Goal: Task Accomplishment & Management: Use online tool/utility

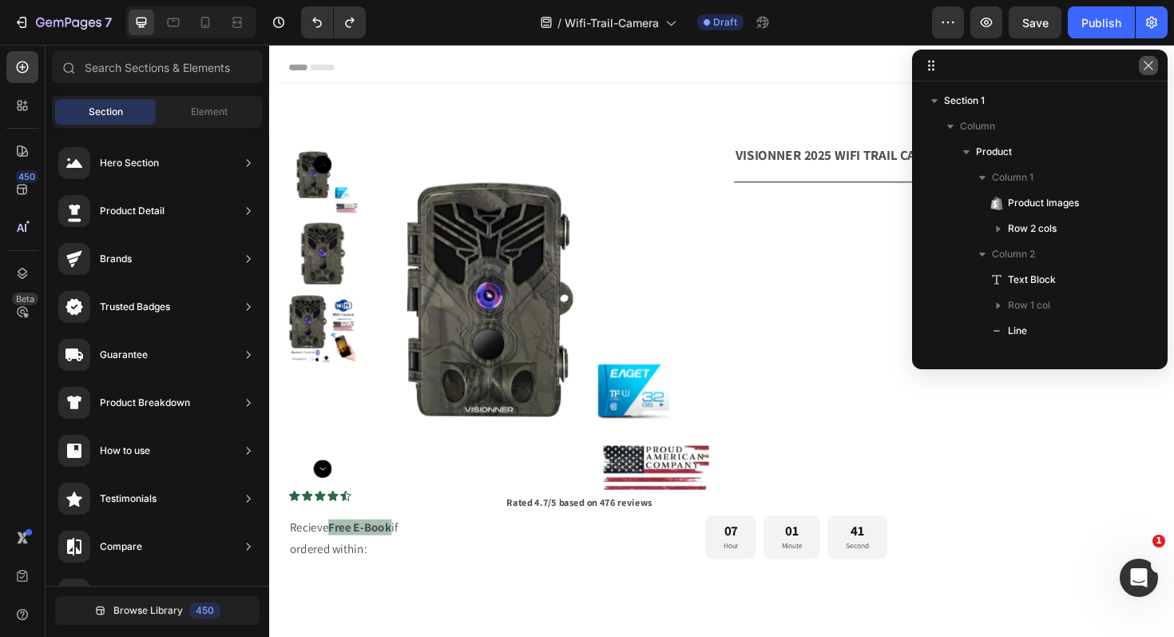
click at [1156, 69] on button "button" at bounding box center [1148, 65] width 19 height 19
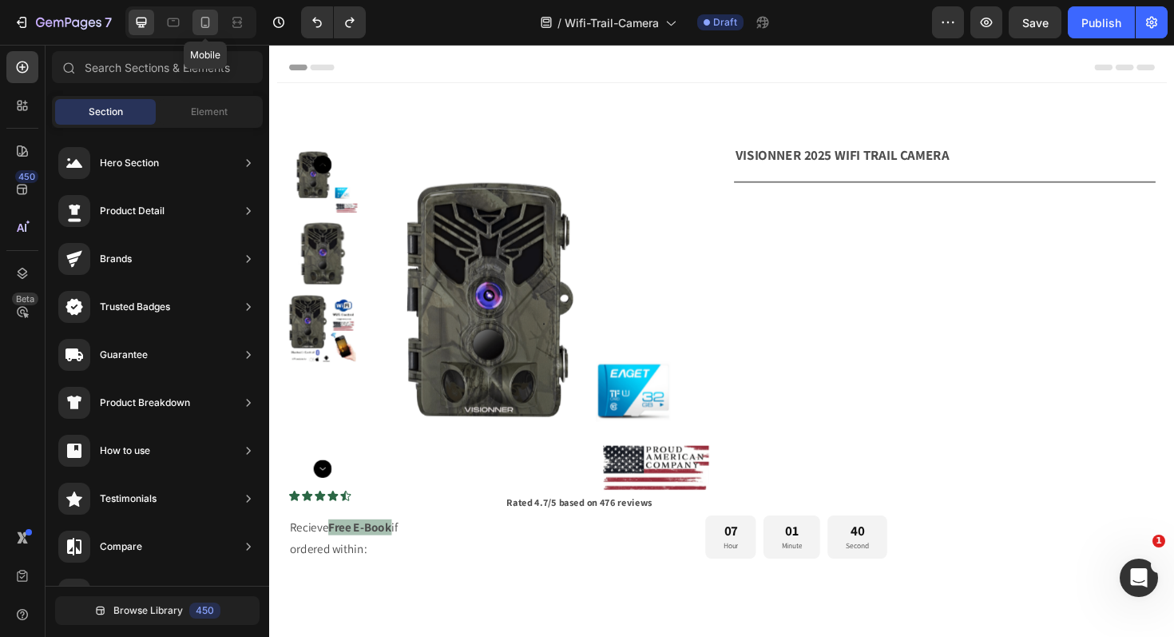
click at [208, 23] on icon at bounding box center [205, 22] width 9 height 11
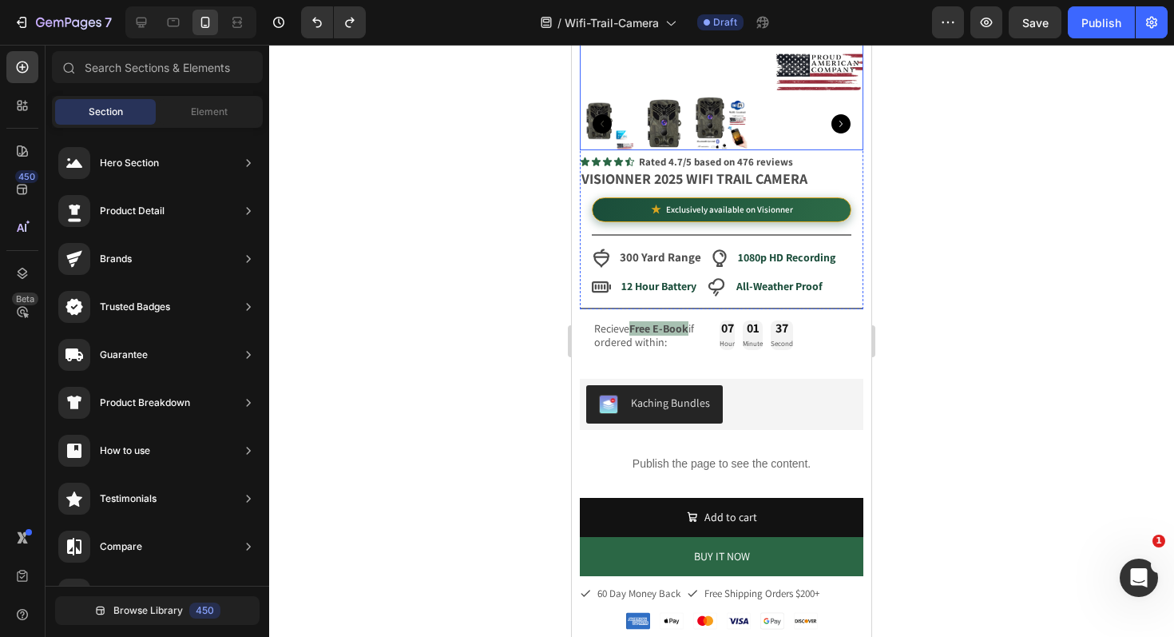
scroll to position [287, 0]
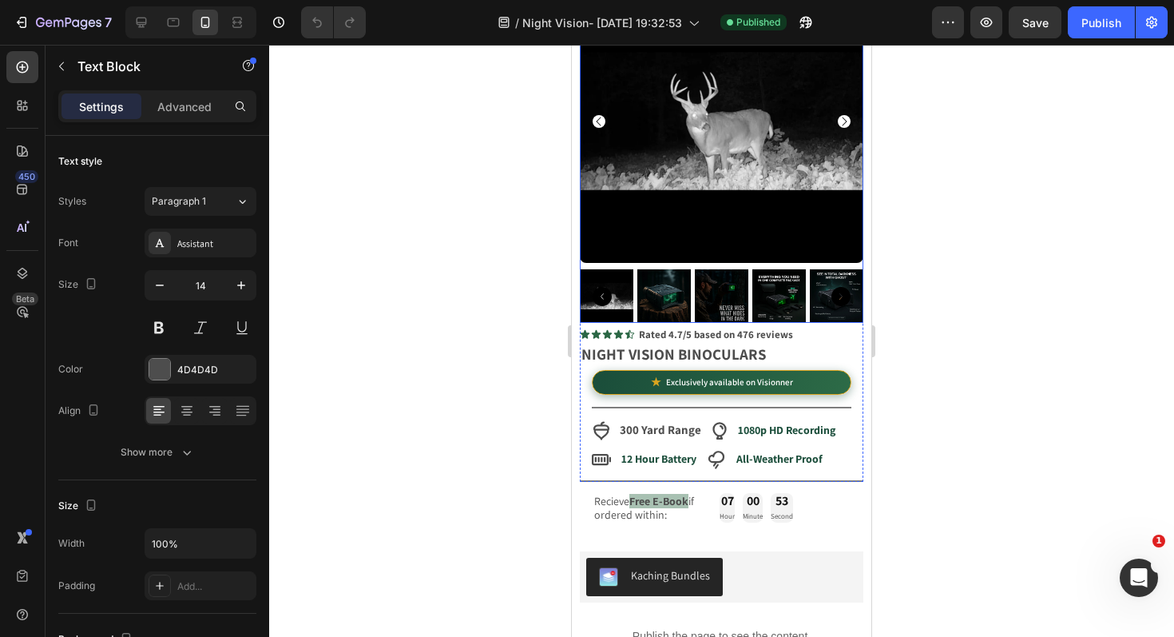
scroll to position [108, 0]
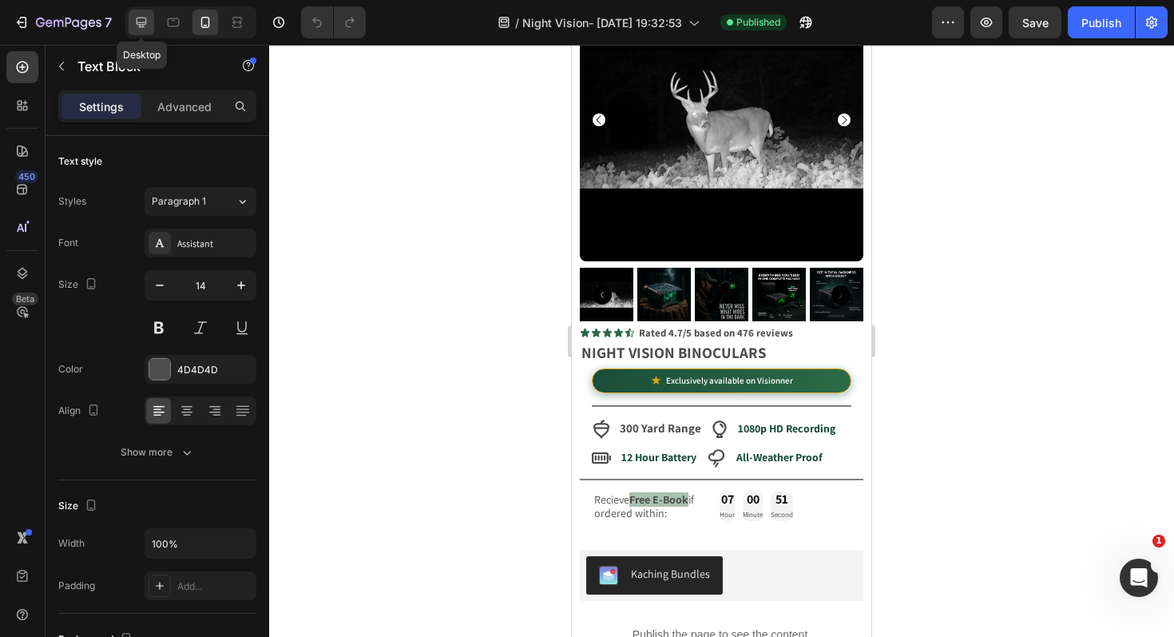
click at [140, 23] on icon at bounding box center [141, 22] width 16 height 16
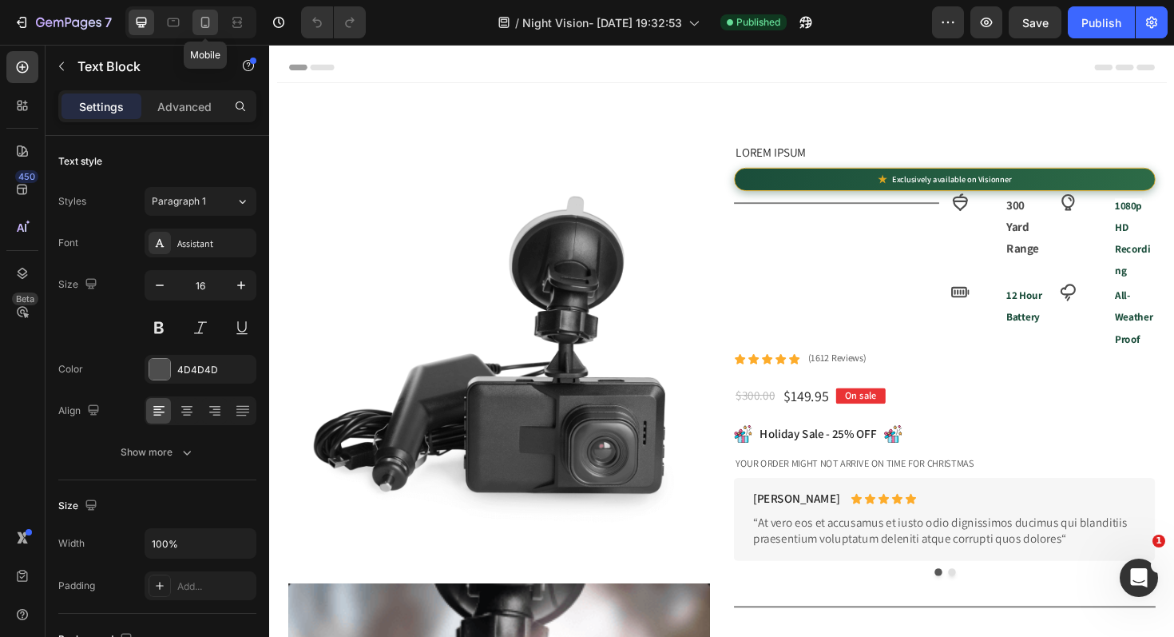
click at [200, 12] on div at bounding box center [205, 23] width 26 height 26
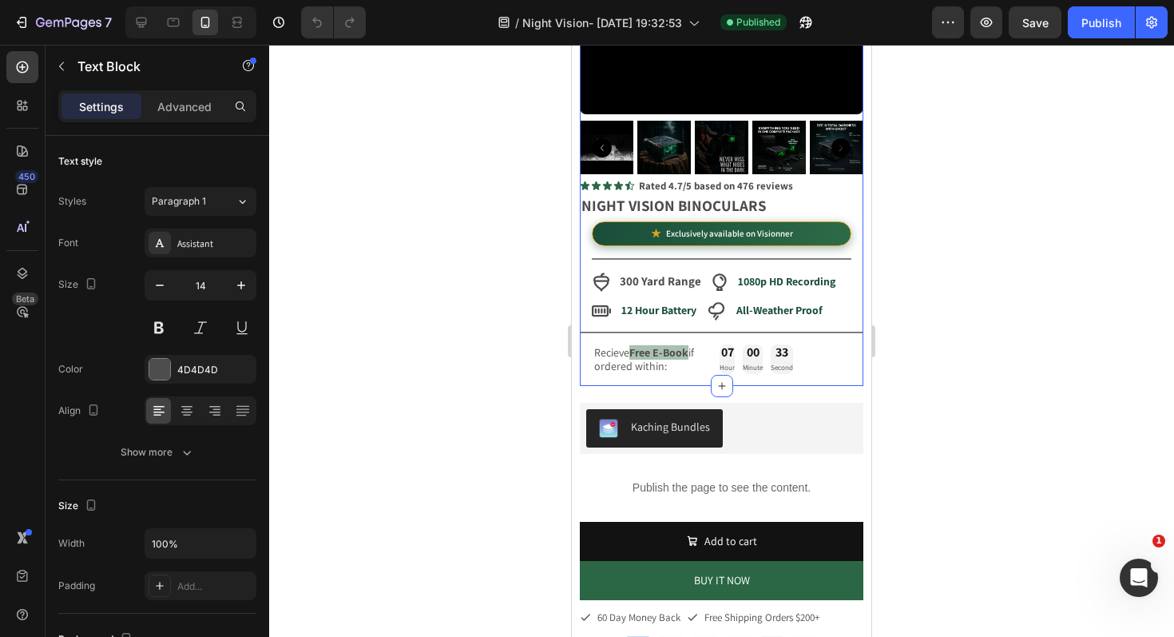
scroll to position [215, 0]
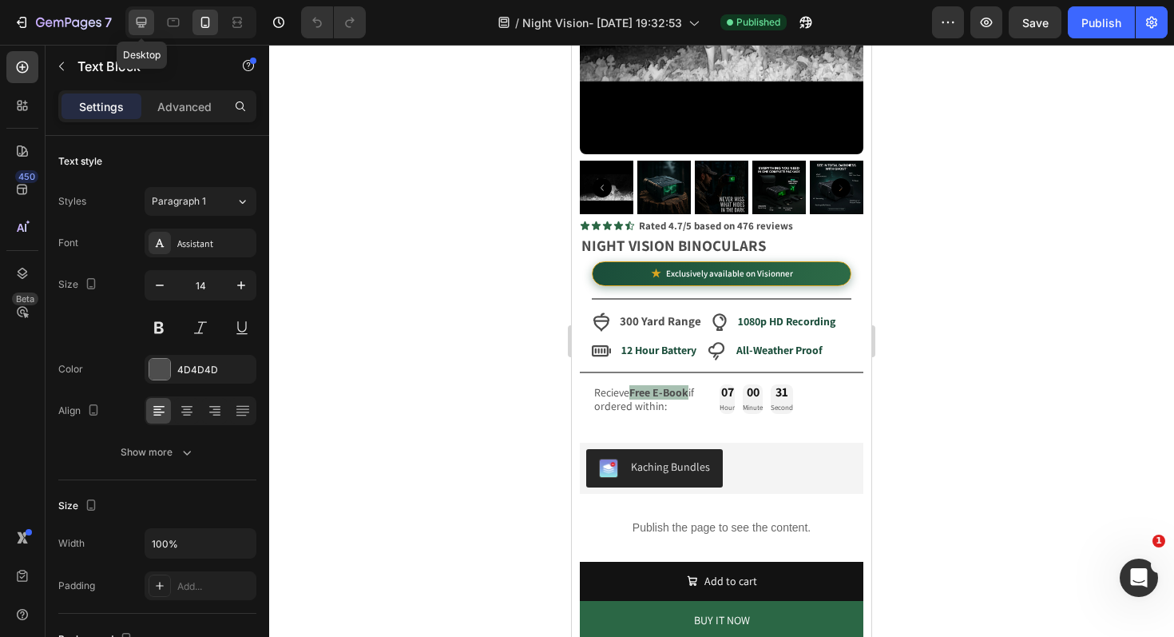
click at [147, 17] on icon at bounding box center [141, 22] width 16 height 16
type input "16"
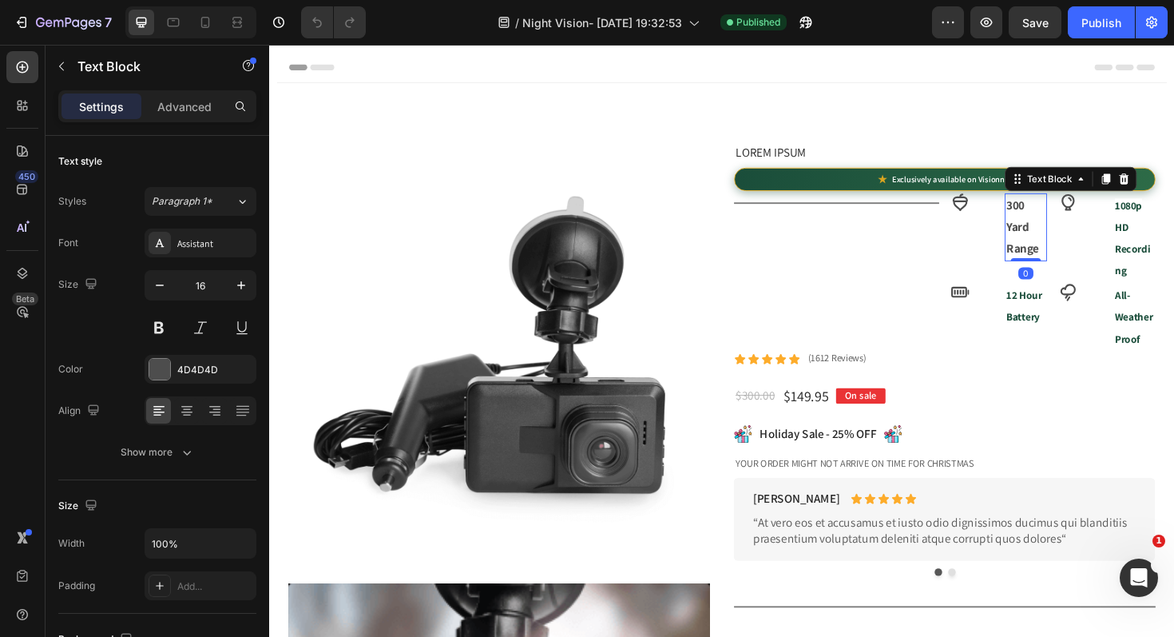
click at [1065, 232] on strong "300 Yard Range" at bounding box center [1066, 237] width 34 height 63
click at [1173, 187] on icon at bounding box center [1174, 186] width 13 height 13
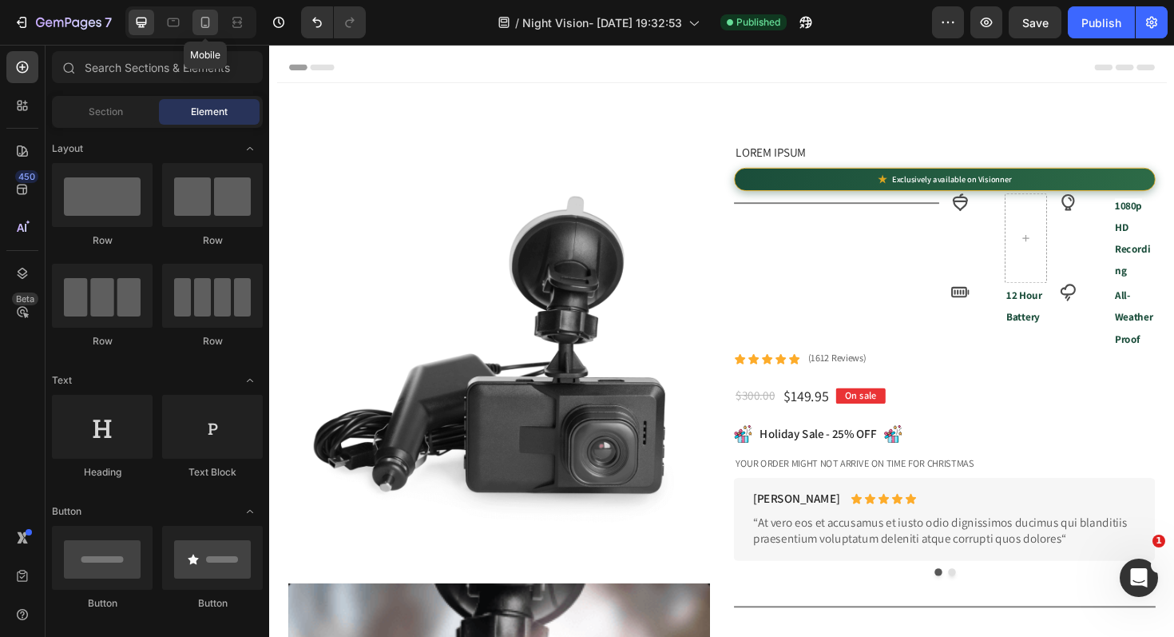
click at [209, 30] on div at bounding box center [205, 23] width 26 height 26
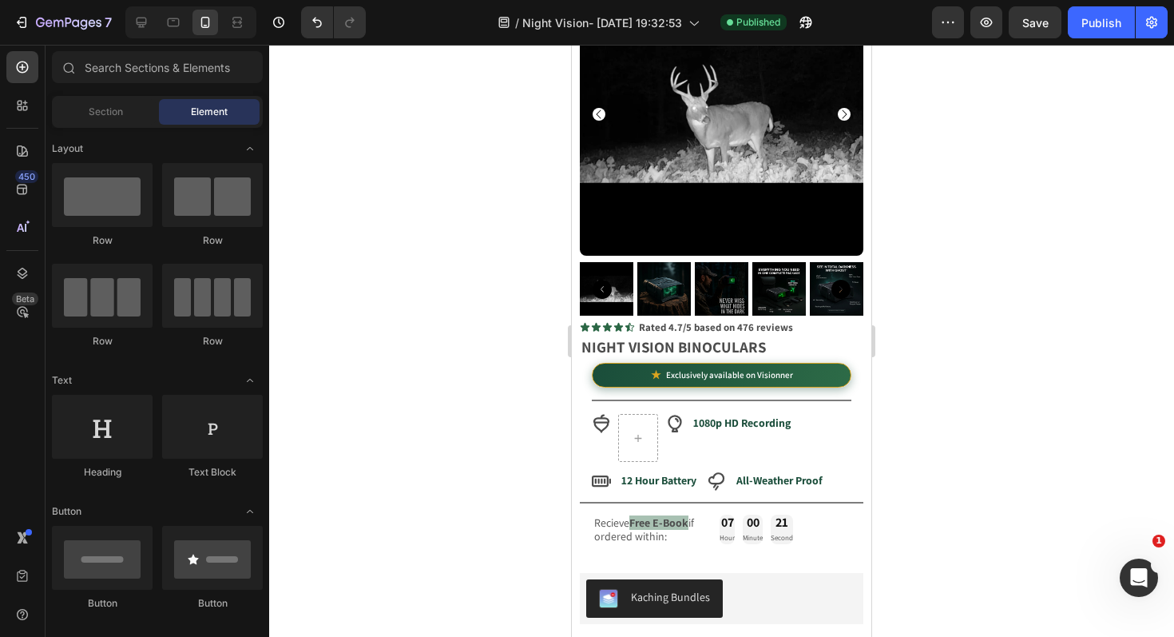
scroll to position [112, 0]
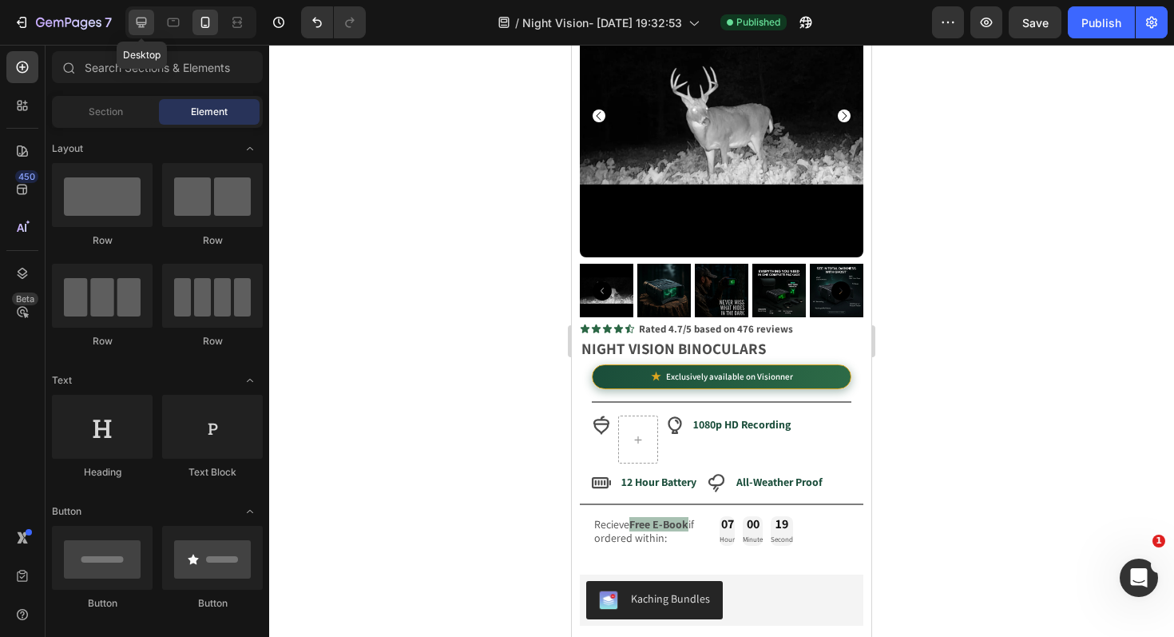
click at [133, 30] on icon at bounding box center [141, 22] width 16 height 16
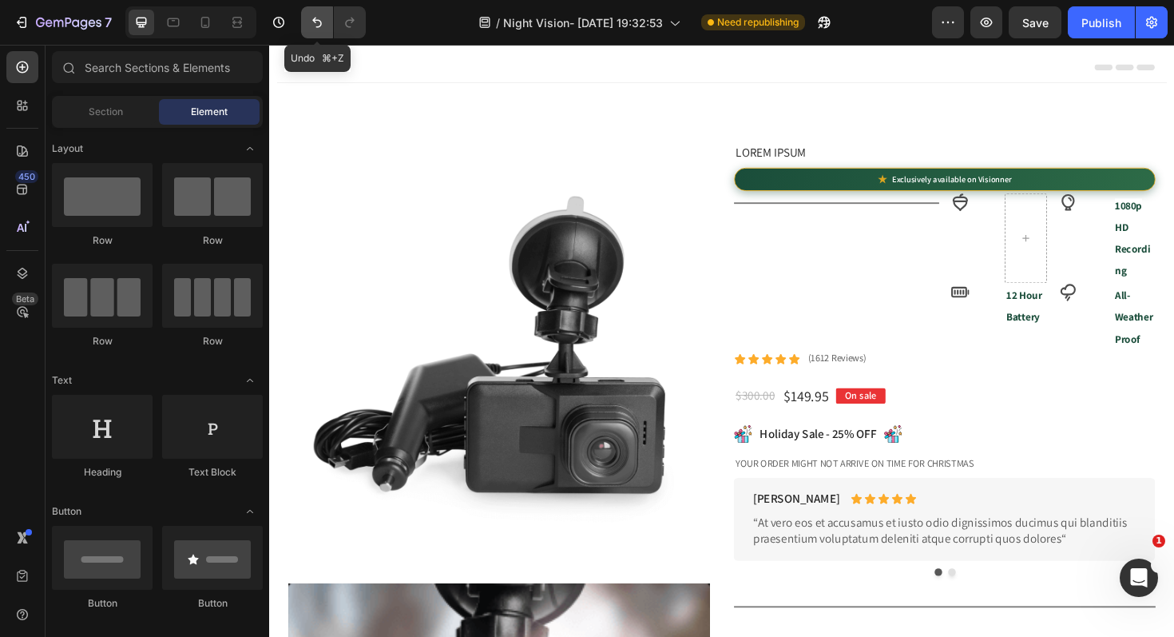
click at [315, 22] on icon "Undo/Redo" at bounding box center [317, 23] width 10 height 10
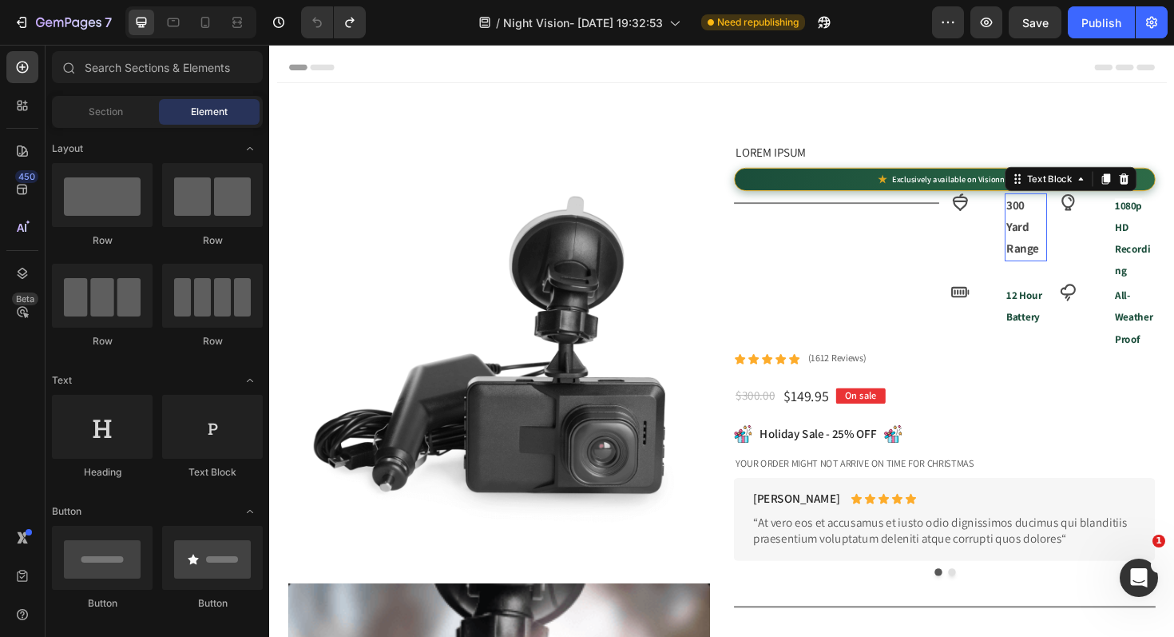
click at [1073, 270] on div "300 Yard Range Text Block 0" at bounding box center [1070, 238] width 45 height 72
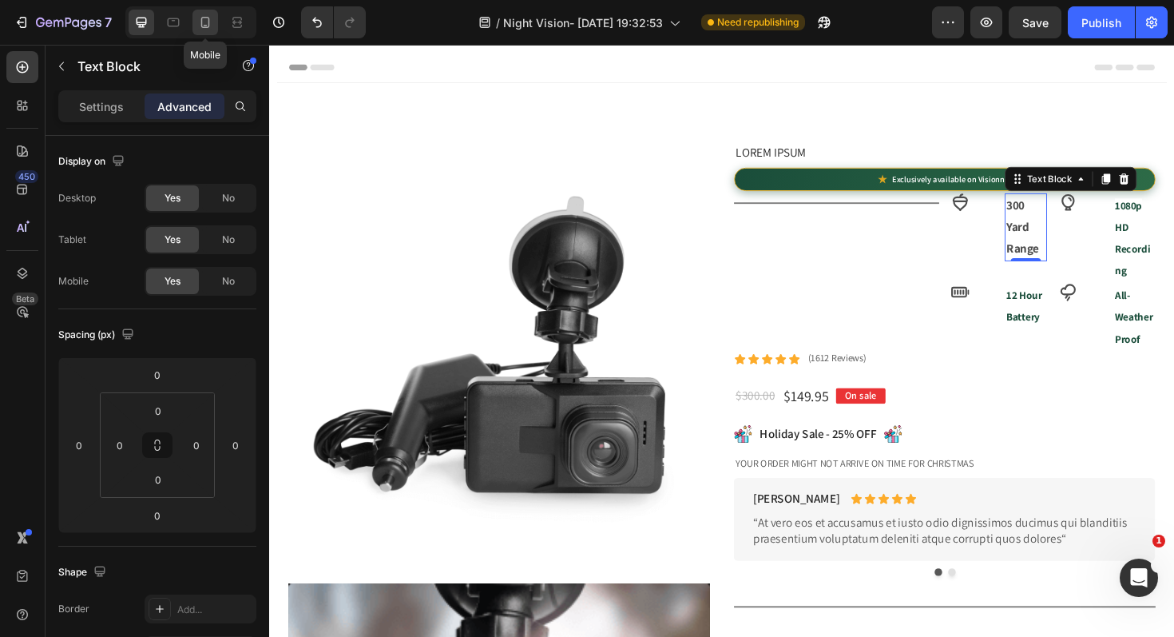
click at [207, 24] on icon at bounding box center [205, 22] width 16 height 16
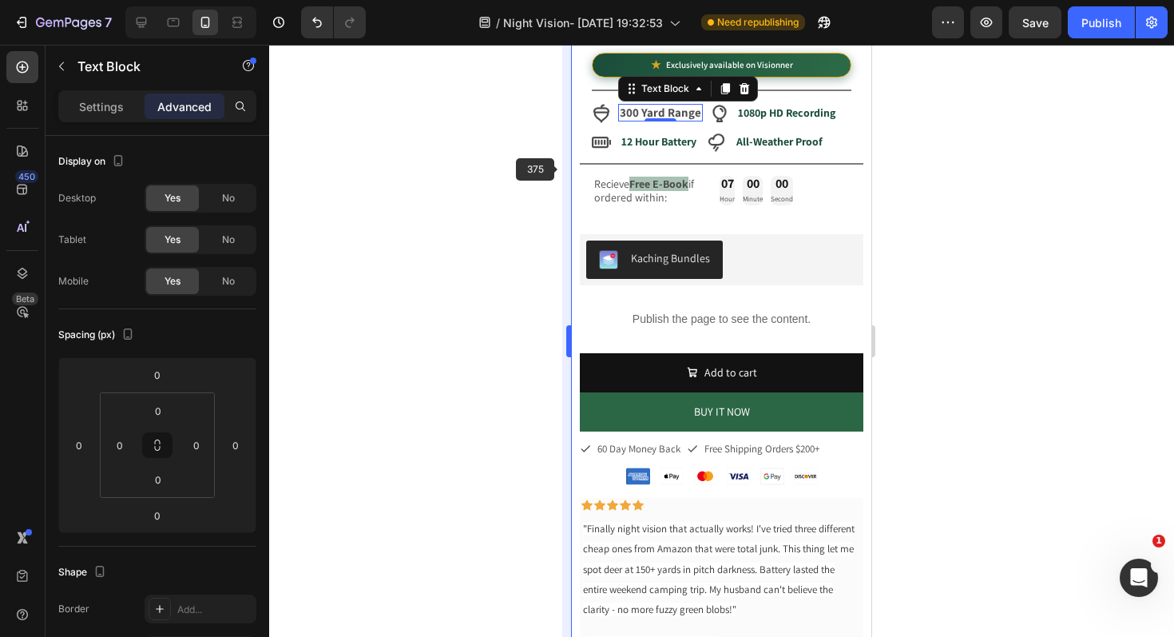
scroll to position [426, 0]
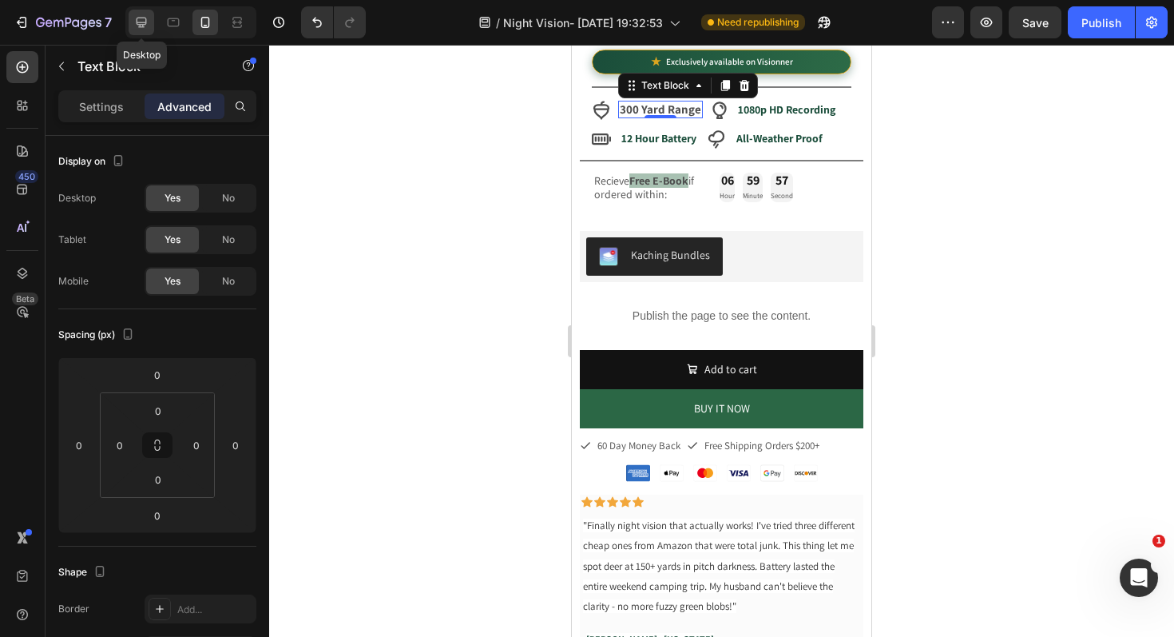
click at [134, 25] on icon at bounding box center [141, 22] width 16 height 16
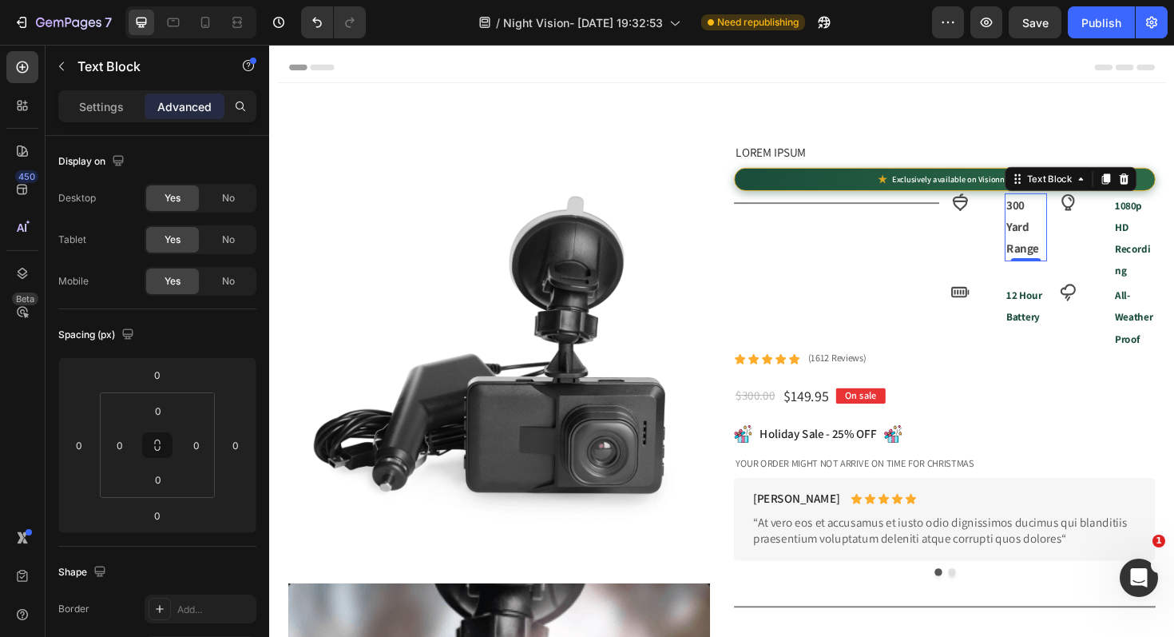
click at [202, 35] on div at bounding box center [190, 22] width 131 height 32
click at [204, 32] on div at bounding box center [205, 23] width 26 height 26
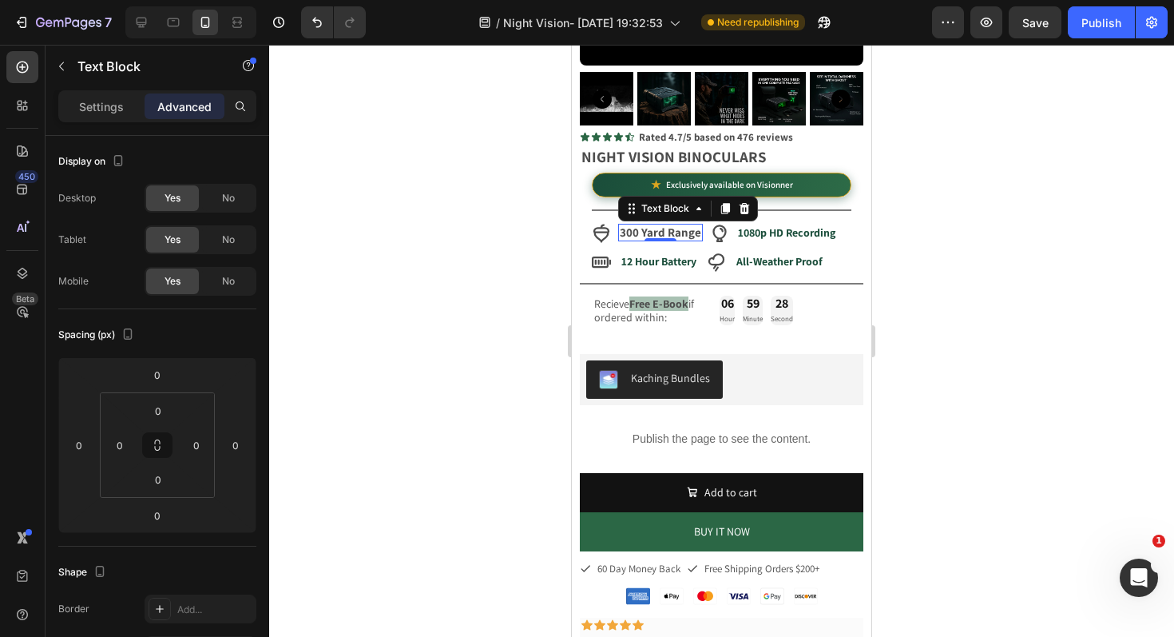
scroll to position [426, 0]
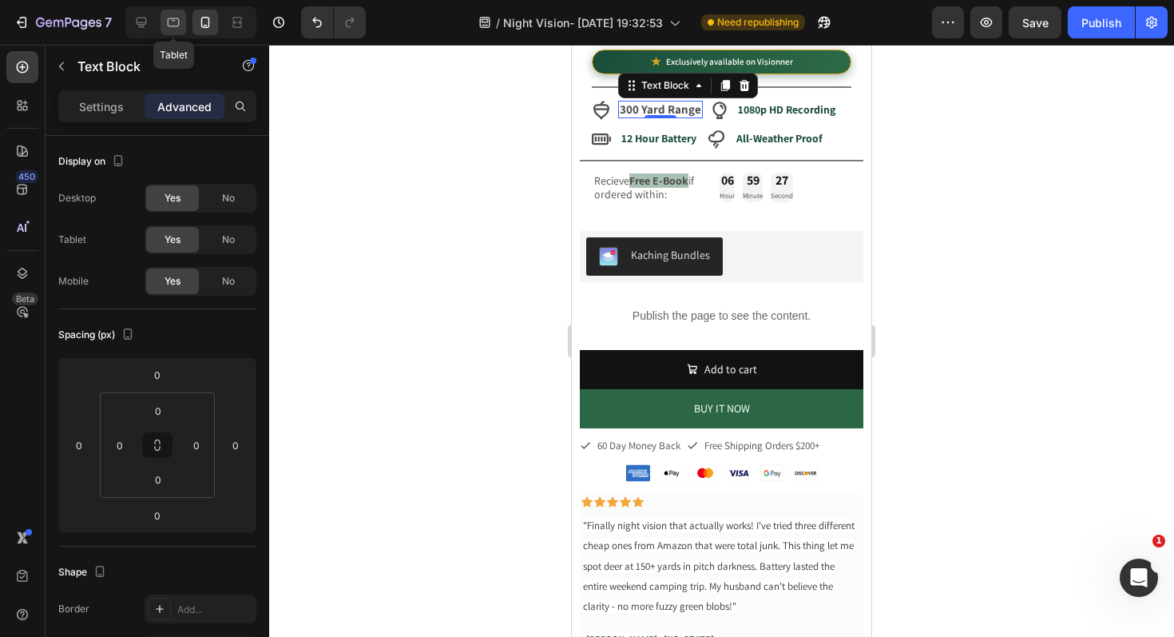
click at [173, 28] on icon at bounding box center [173, 22] width 16 height 16
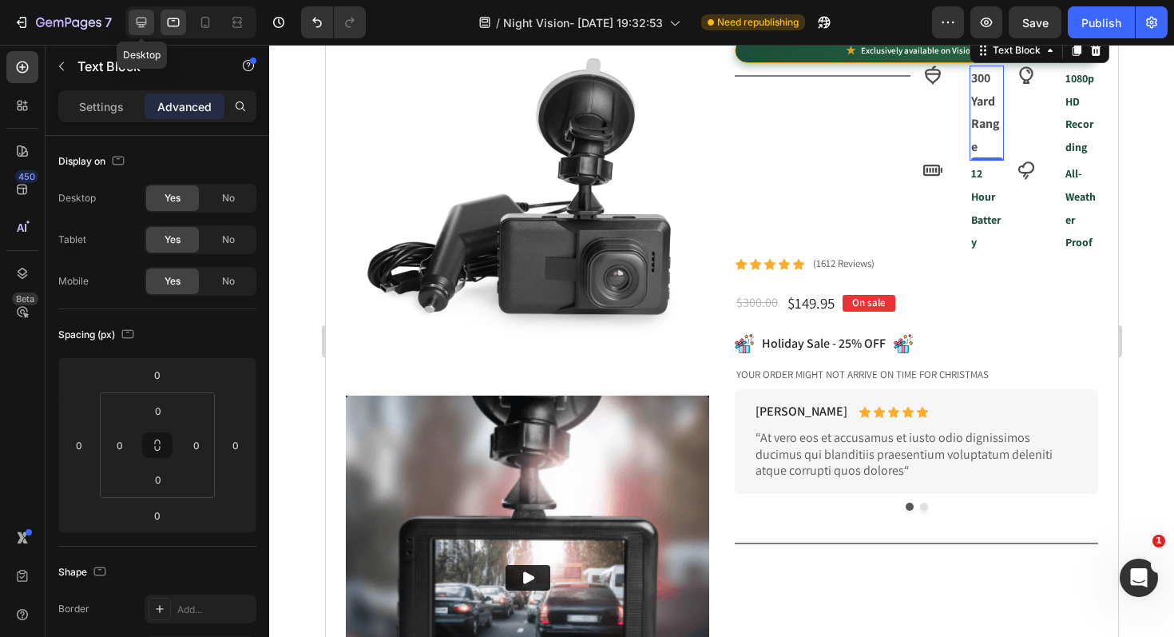
click at [149, 26] on icon at bounding box center [141, 22] width 16 height 16
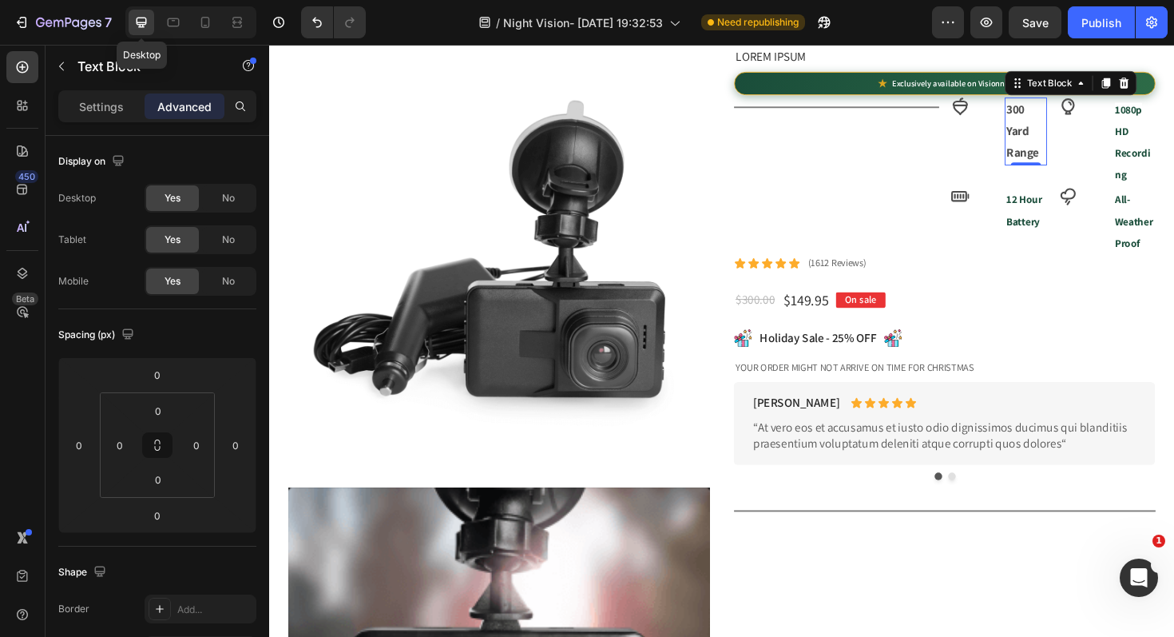
scroll to position [101, 0]
click at [207, 24] on icon at bounding box center [205, 22] width 16 height 16
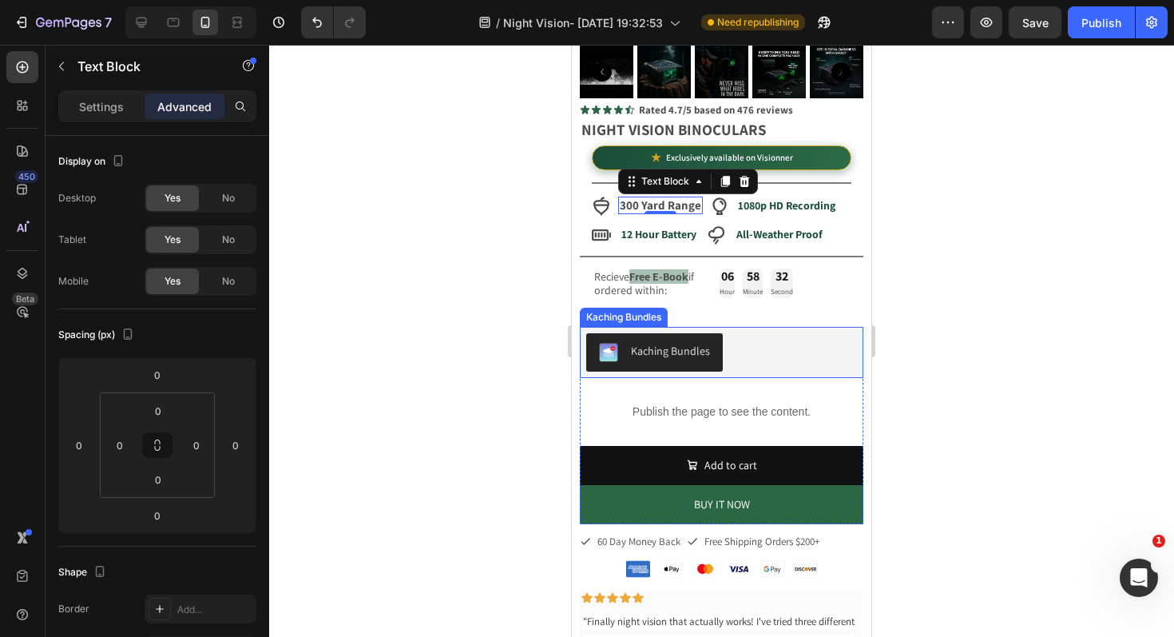
scroll to position [329, 0]
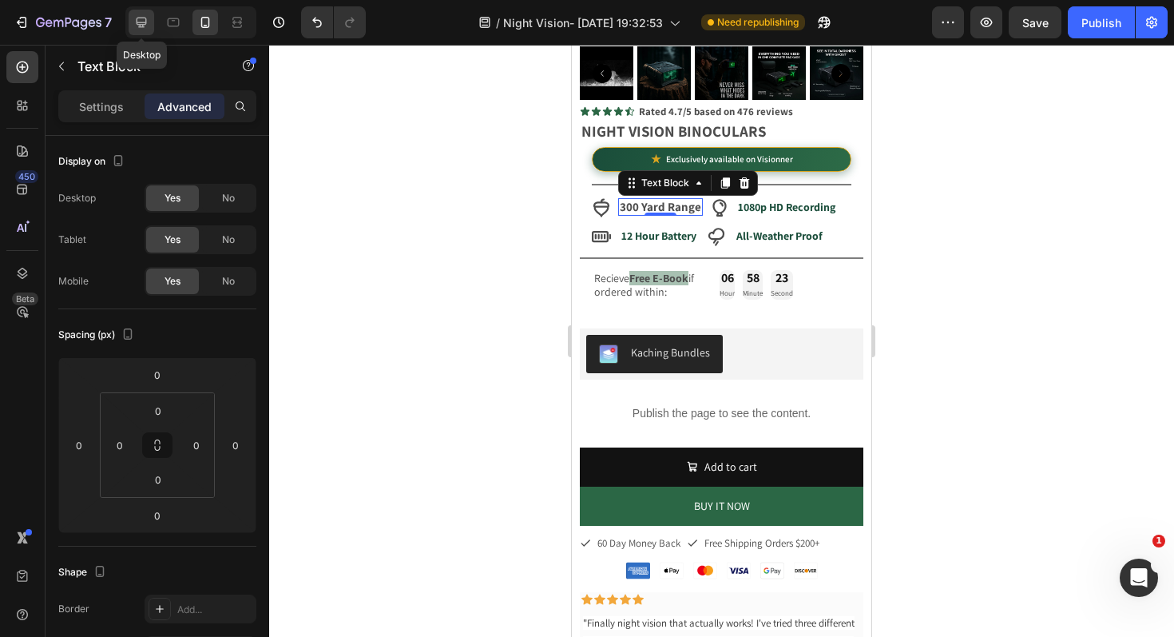
click at [137, 18] on icon at bounding box center [142, 23] width 10 height 10
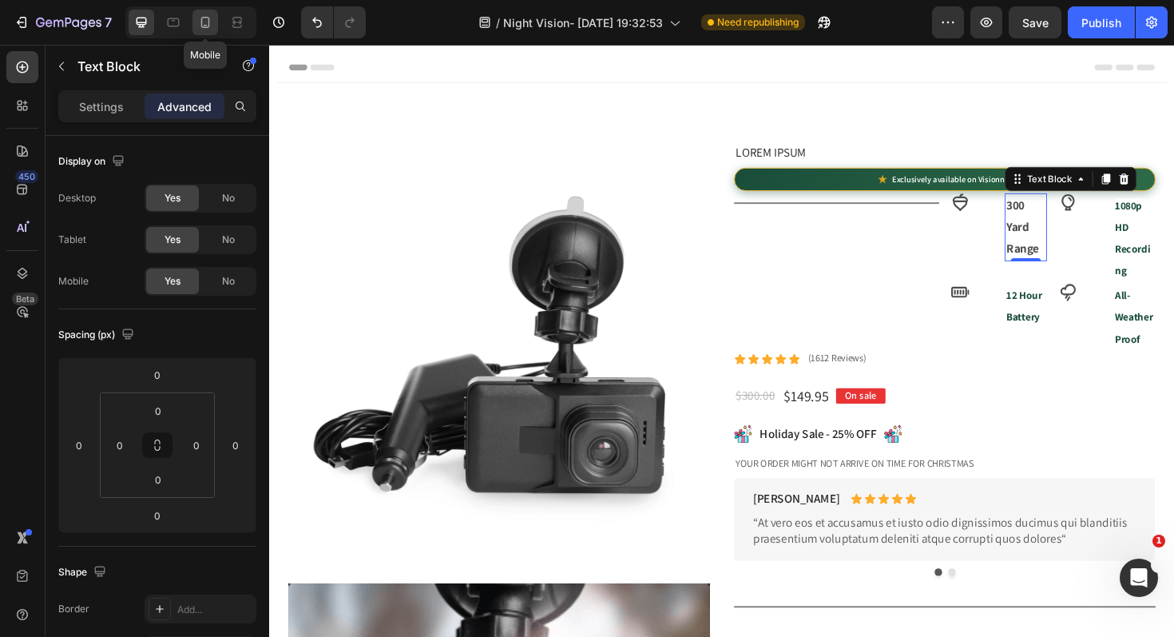
click at [198, 32] on div at bounding box center [205, 23] width 26 height 26
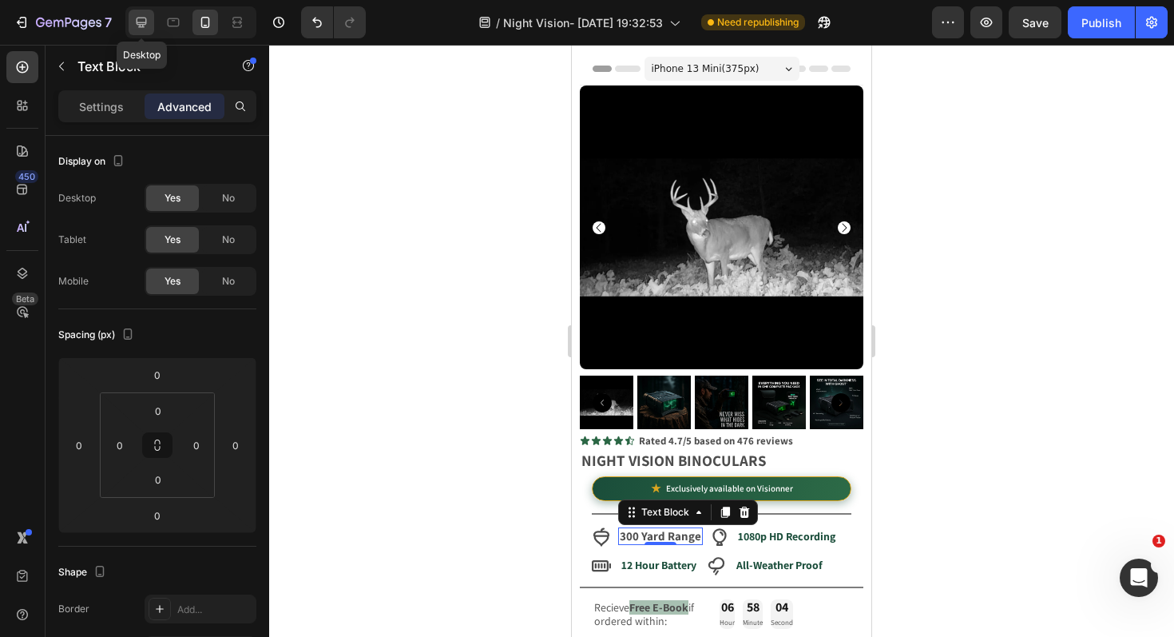
click at [142, 33] on div at bounding box center [142, 23] width 26 height 26
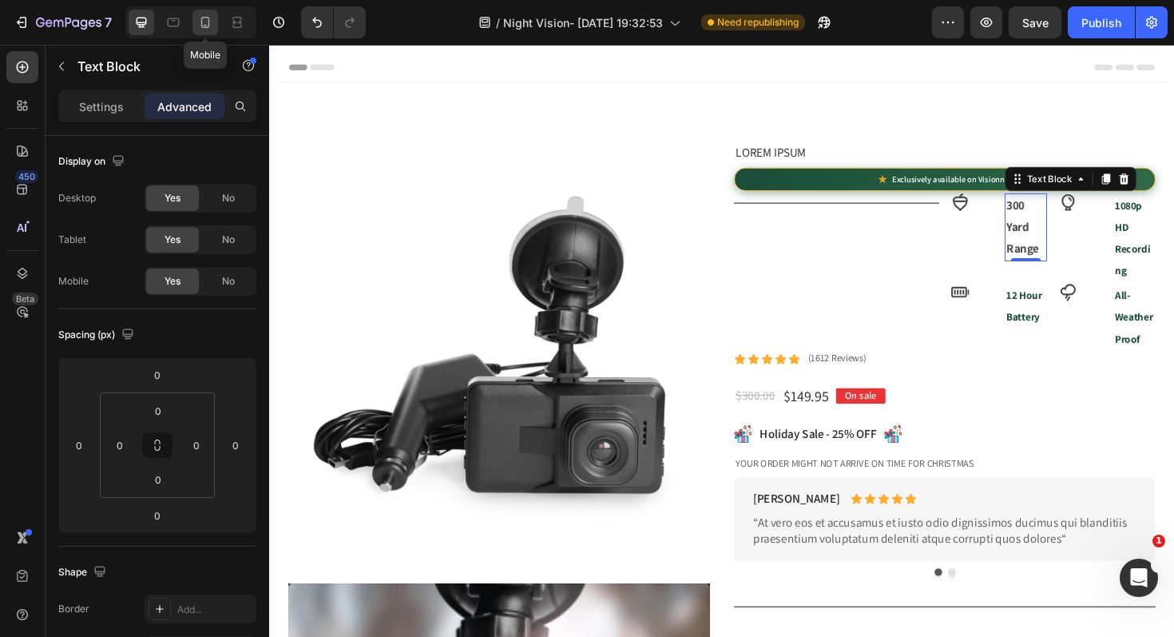
click at [207, 18] on icon at bounding box center [205, 22] width 16 height 16
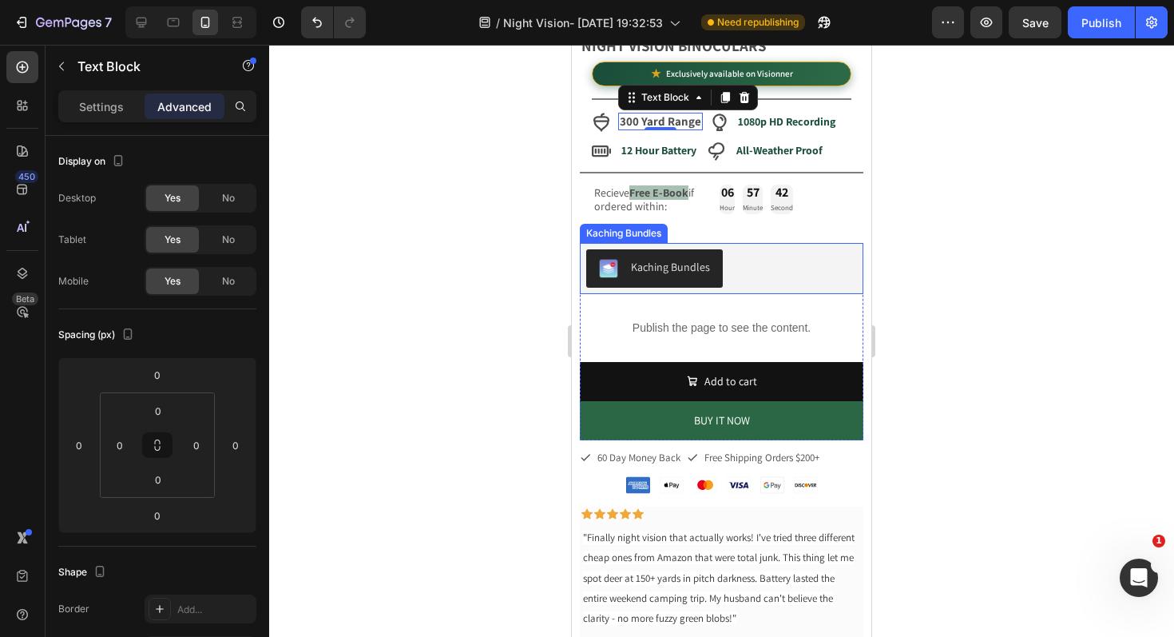
scroll to position [426, 0]
